Goal: Navigation & Orientation: Go to known website

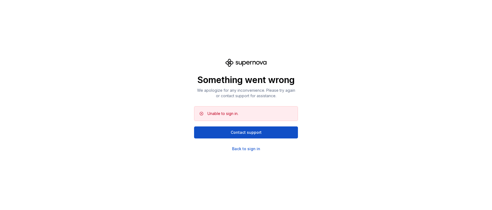
click at [43, 142] on div "Something went wrong We apologize for any inconvenience. Please try again or co…" at bounding box center [246, 105] width 492 height 210
click at [245, 149] on div "Back to sign in" at bounding box center [246, 148] width 28 height 5
